Goal: Information Seeking & Learning: Learn about a topic

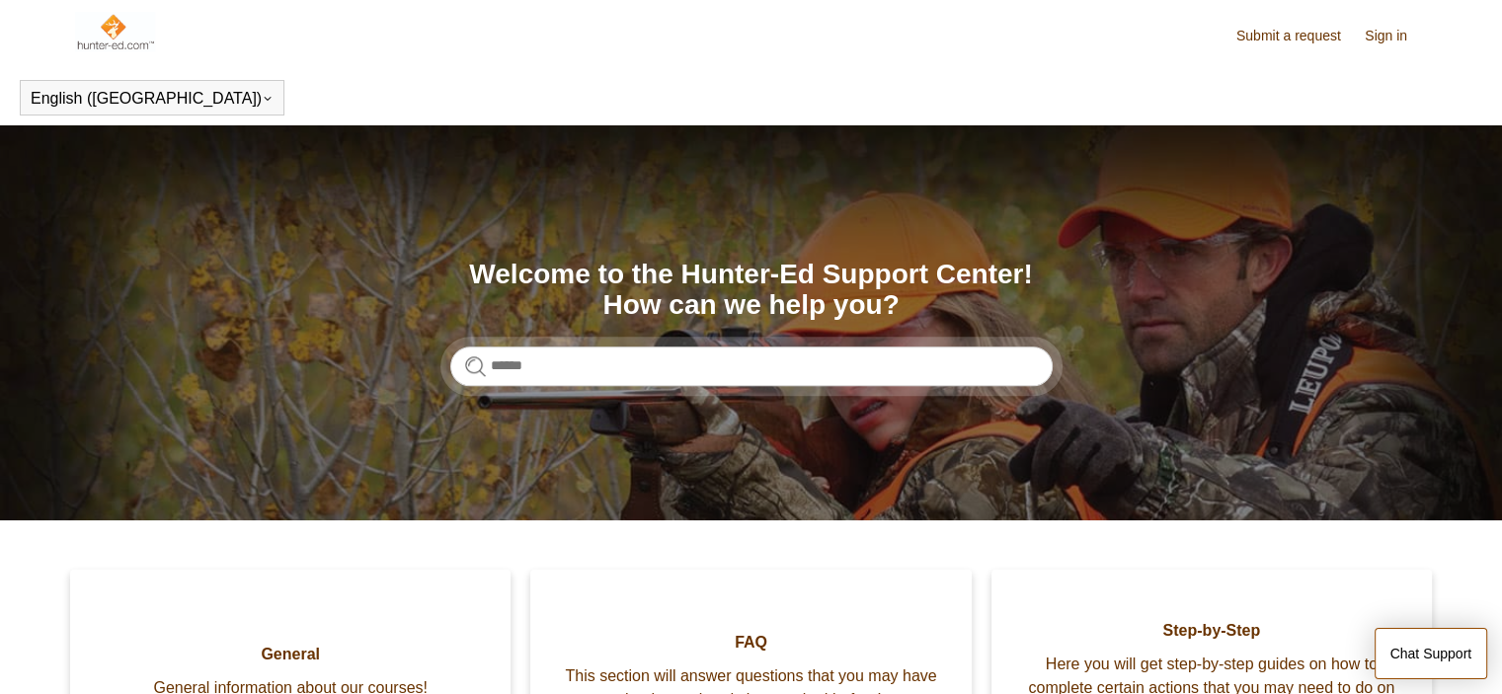
click at [1383, 40] on link "Sign in" at bounding box center [1396, 36] width 62 height 21
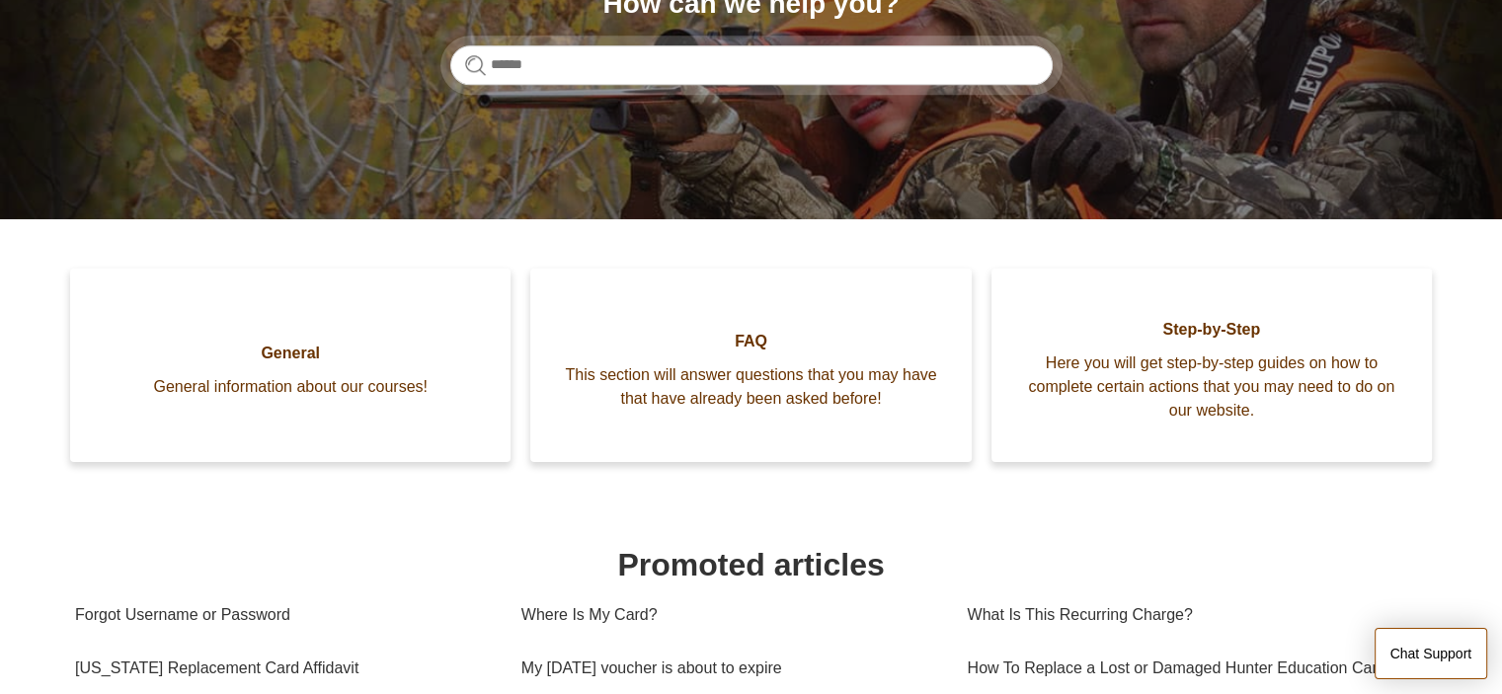
scroll to position [54, 0]
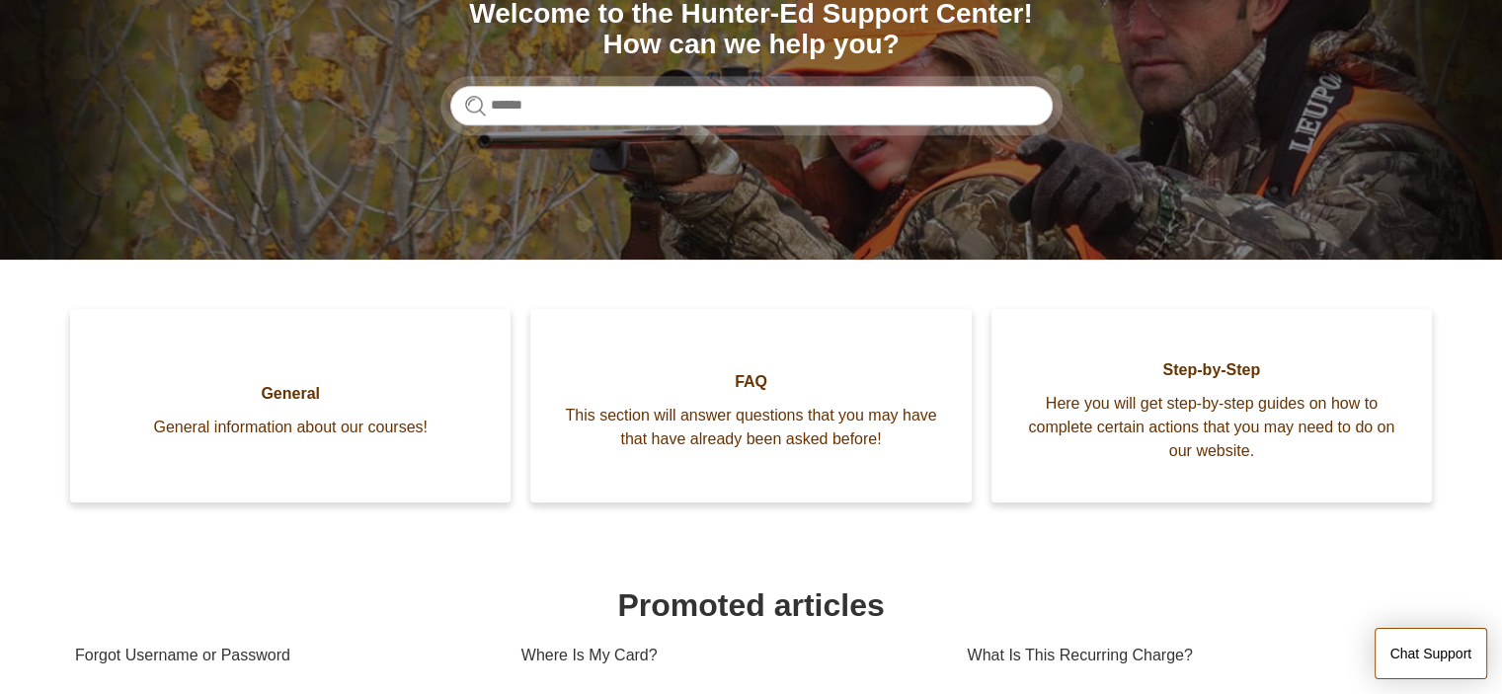
scroll to position [296, 0]
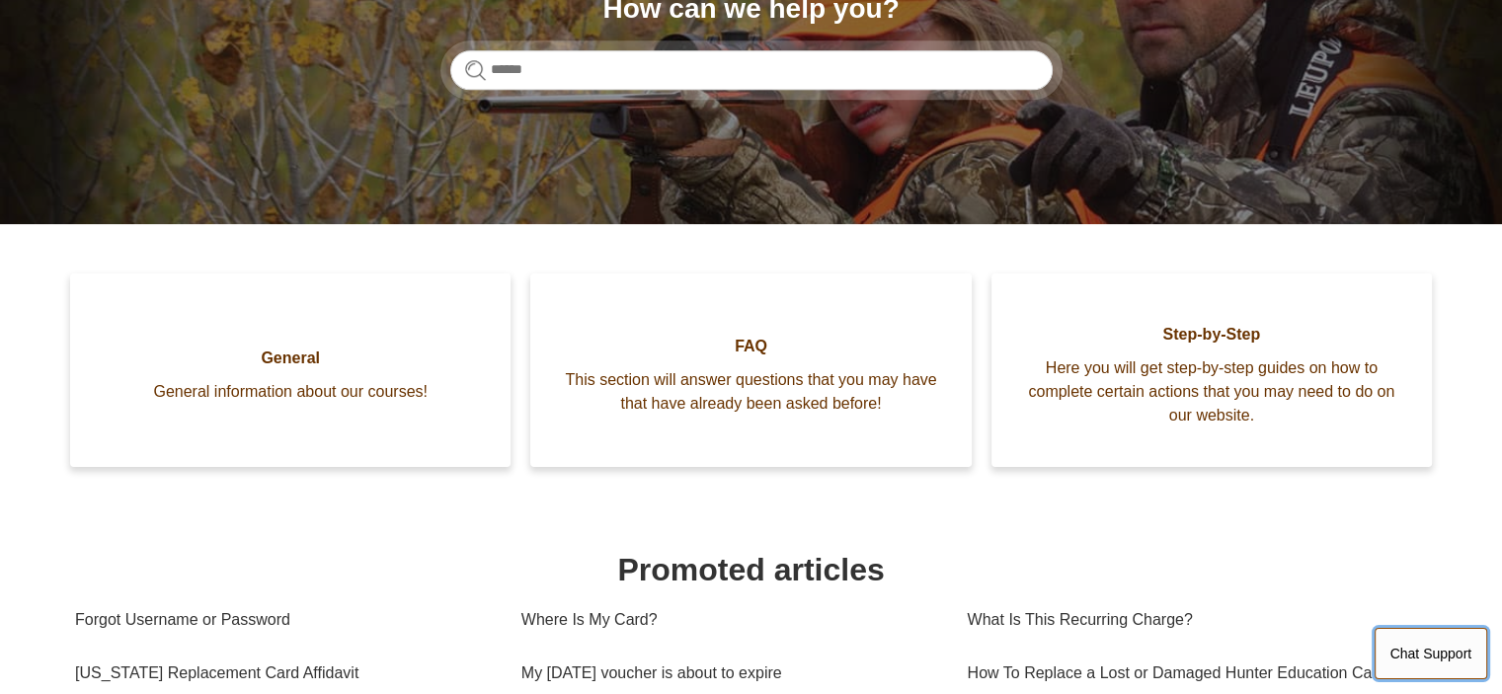
click at [1424, 638] on button "Chat Support" at bounding box center [1432, 653] width 114 height 51
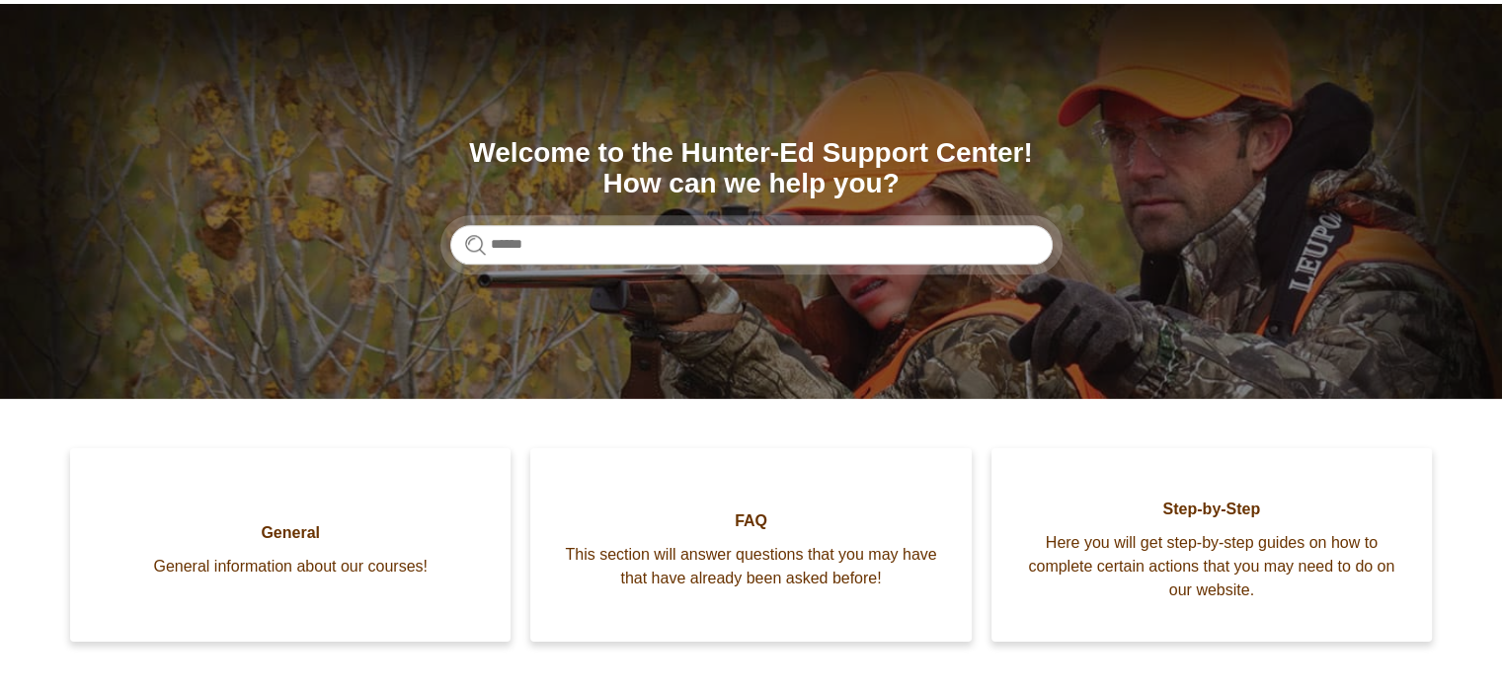
scroll to position [0, 0]
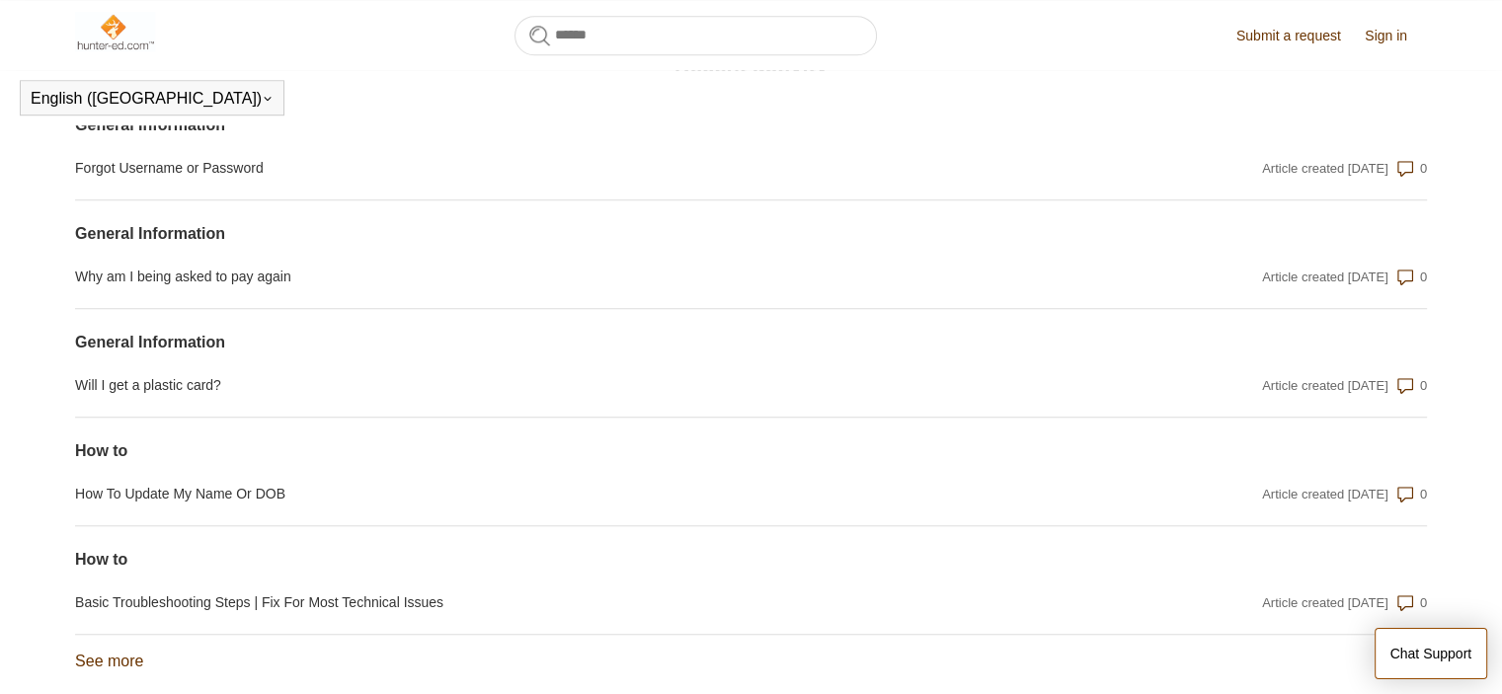
scroll to position [1632, 0]
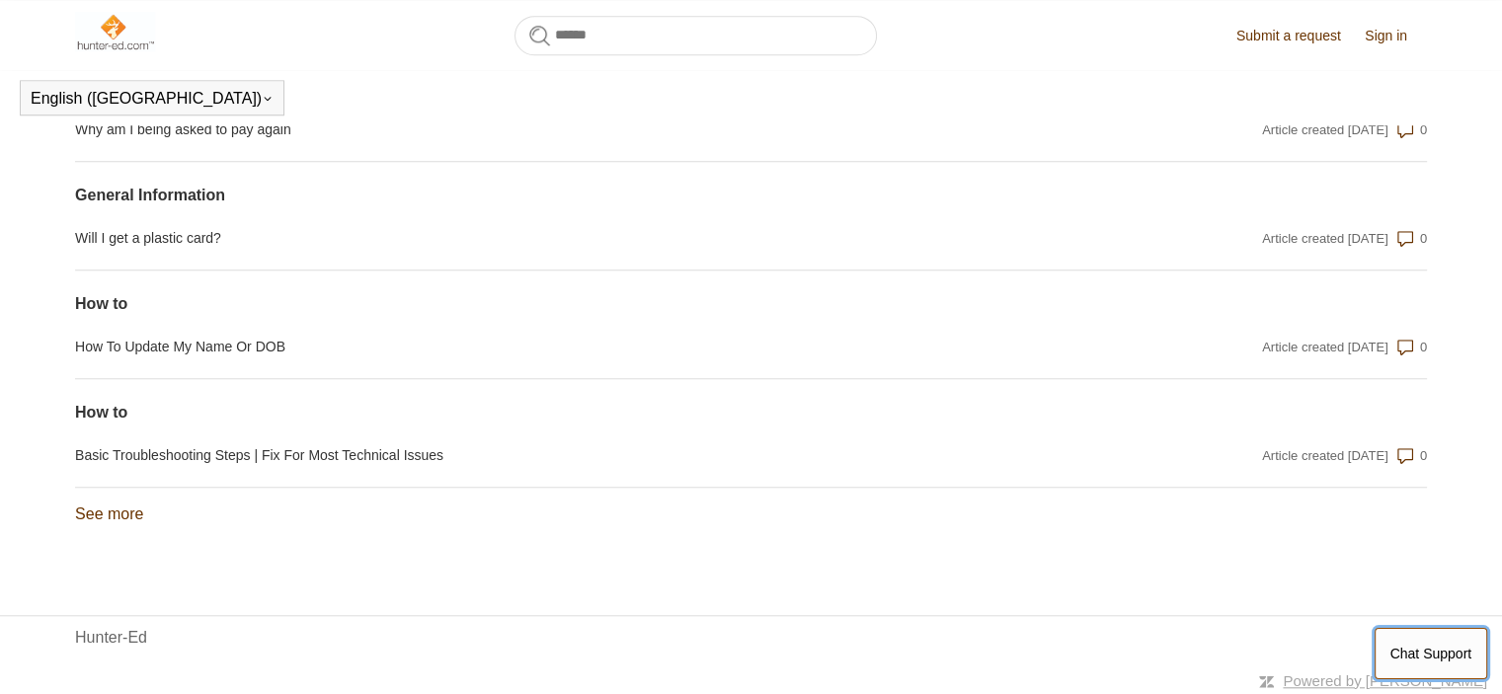
click at [1424, 643] on button "Chat Support" at bounding box center [1432, 653] width 114 height 51
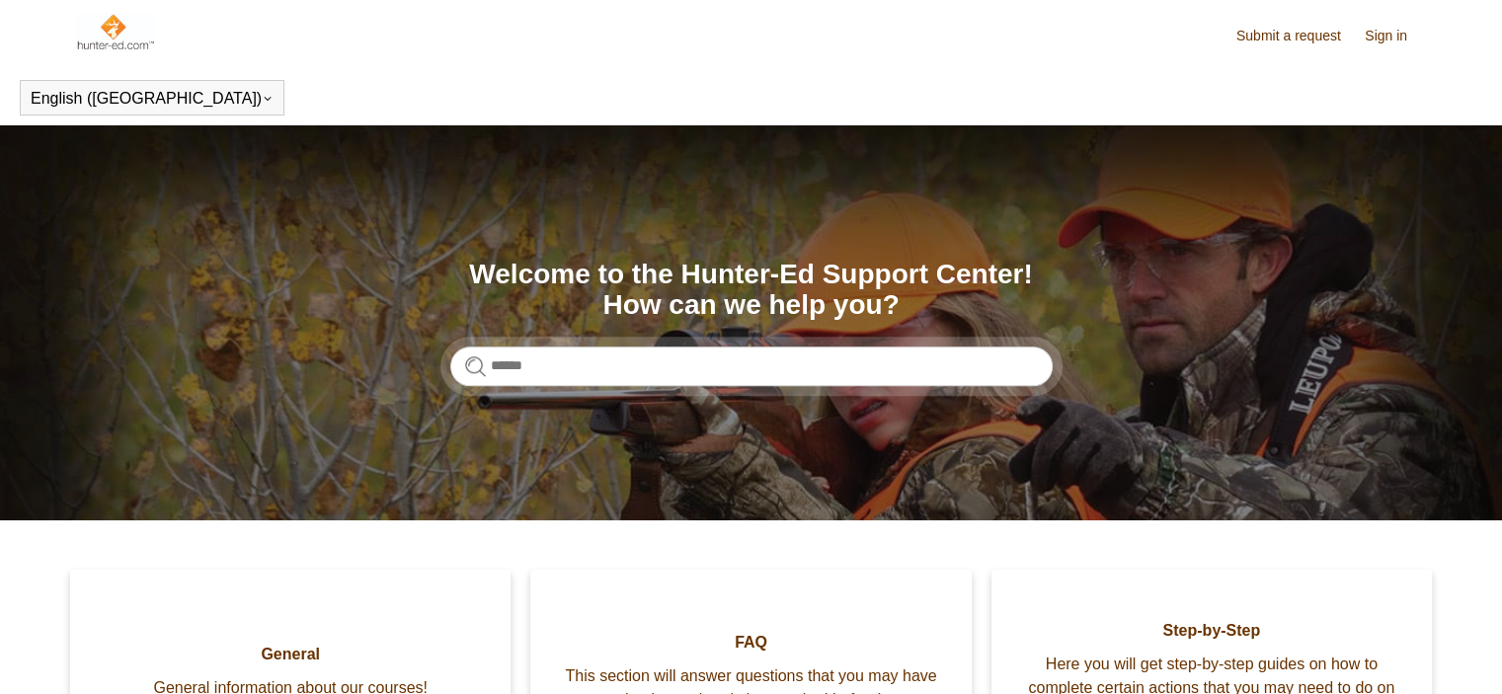
click at [1304, 35] on link "Submit a request" at bounding box center [1299, 36] width 124 height 21
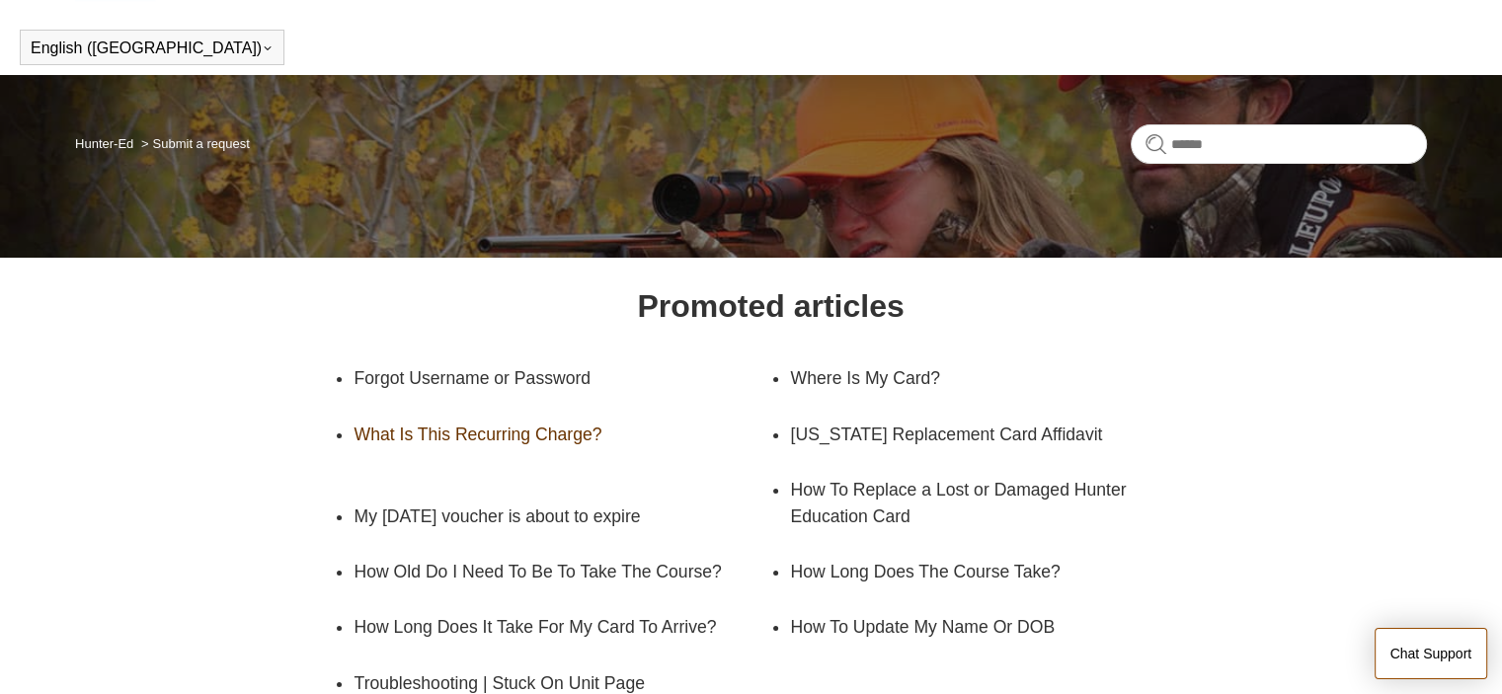
scroll to position [99, 0]
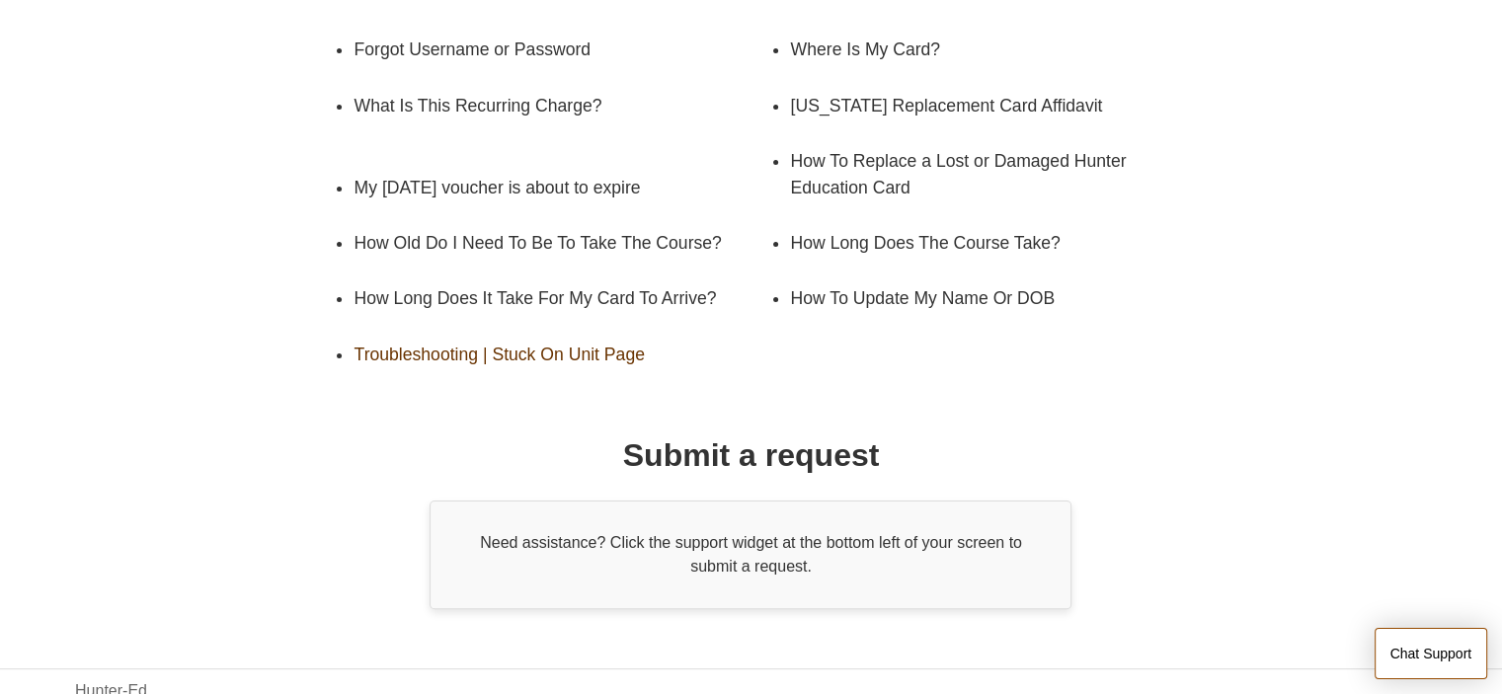
click at [613, 327] on link "Troubleshooting | Stuck On Unit Page" at bounding box center [547, 354] width 387 height 55
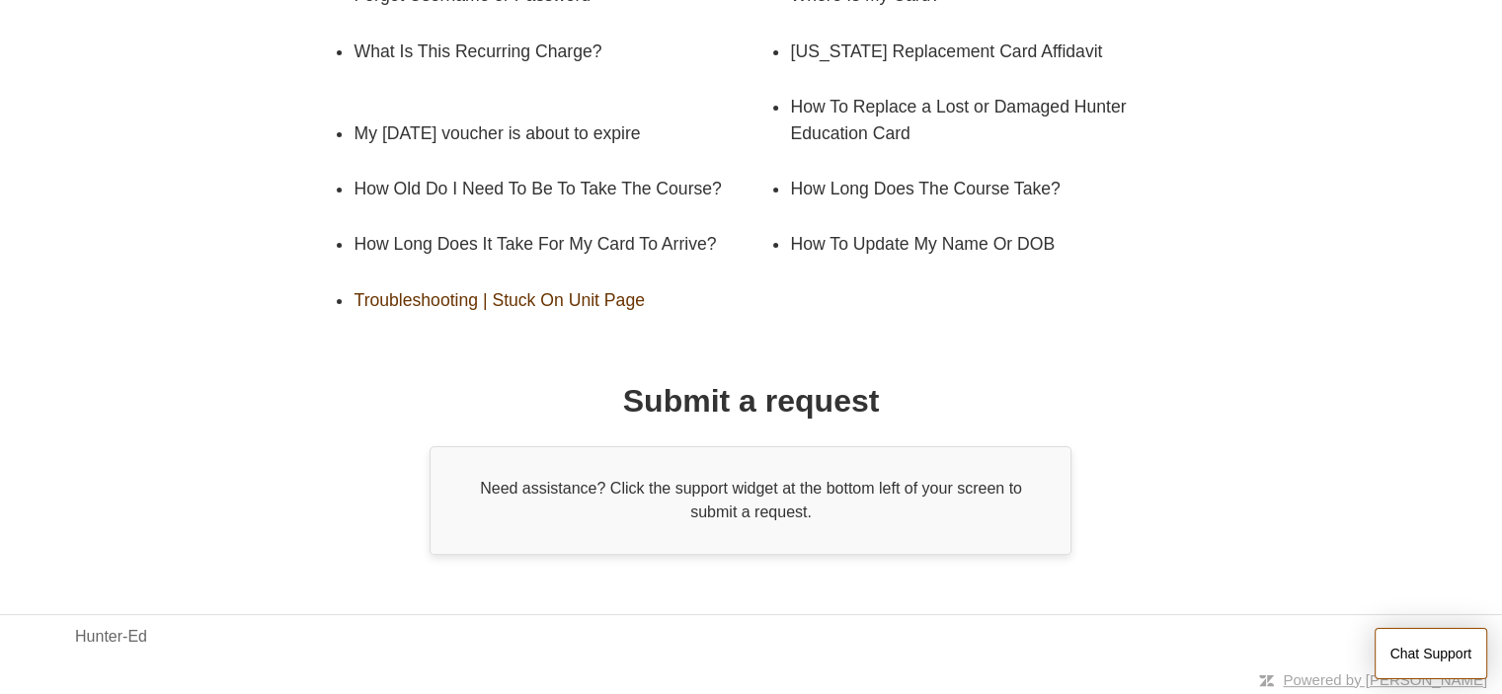
scroll to position [434, 0]
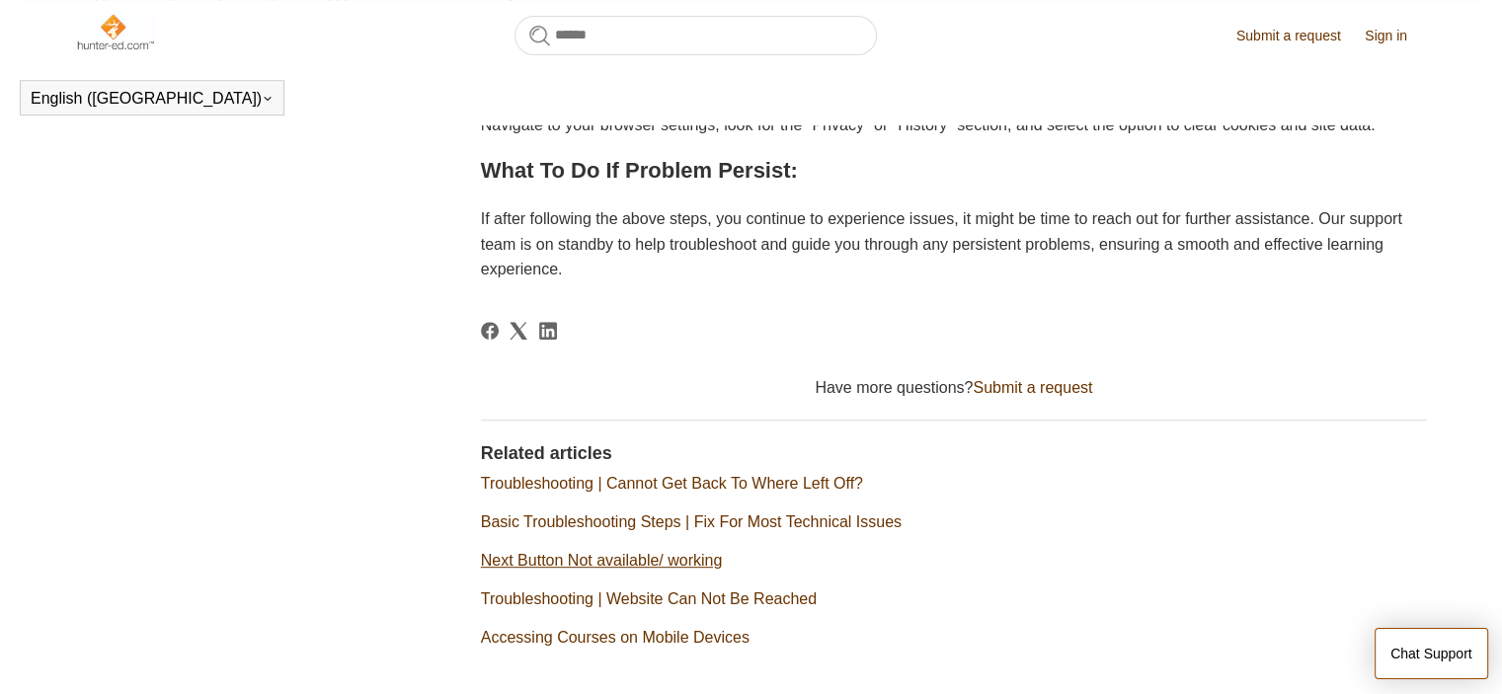
scroll to position [834, 0]
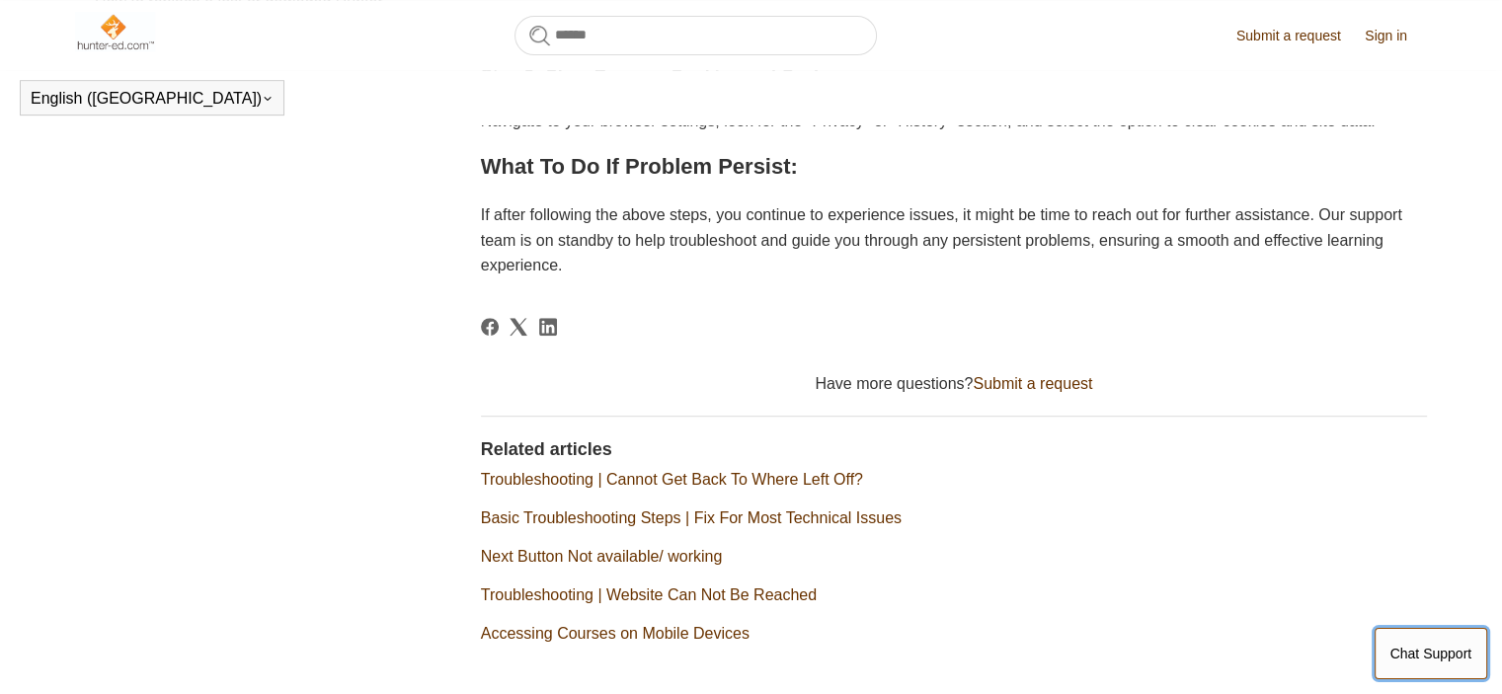
click at [1398, 639] on button "Chat Support" at bounding box center [1432, 653] width 114 height 51
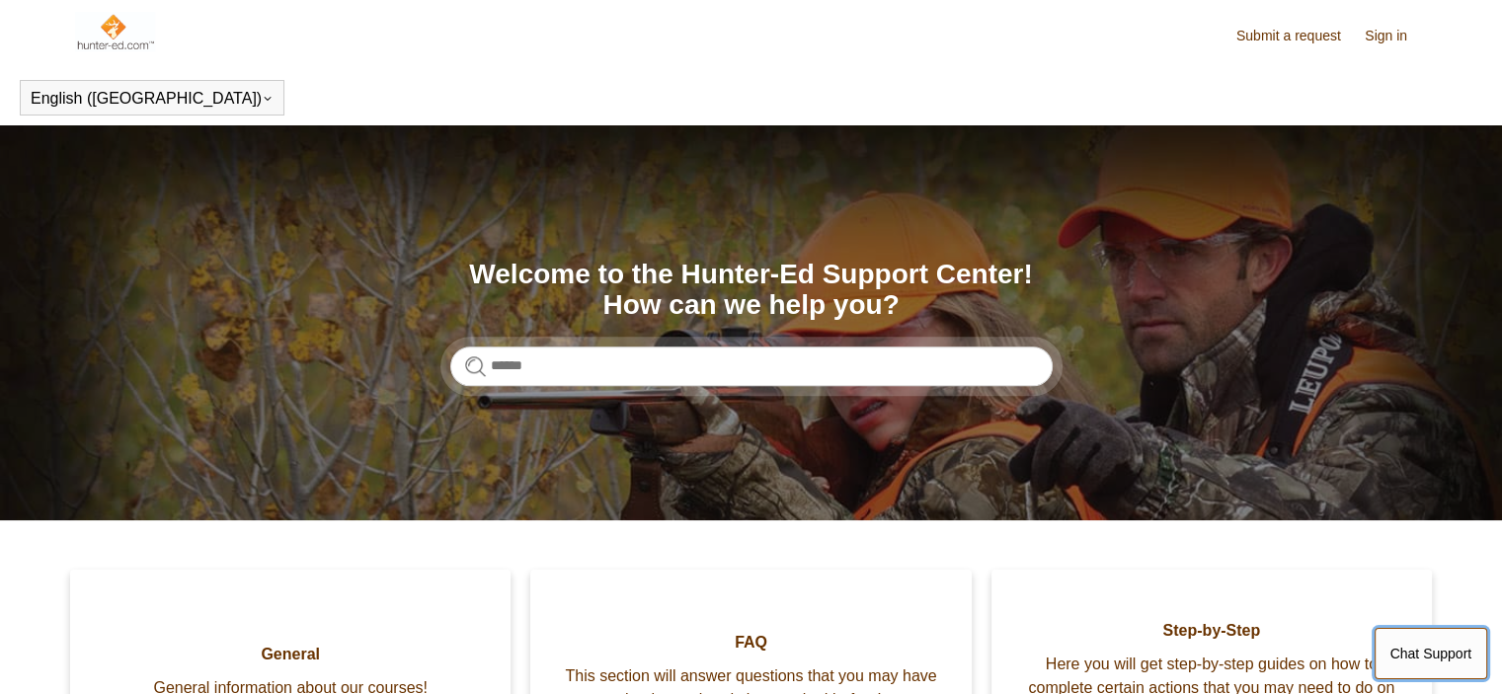
click at [1434, 645] on button "Chat Support" at bounding box center [1432, 653] width 114 height 51
